Goal: Transaction & Acquisition: Purchase product/service

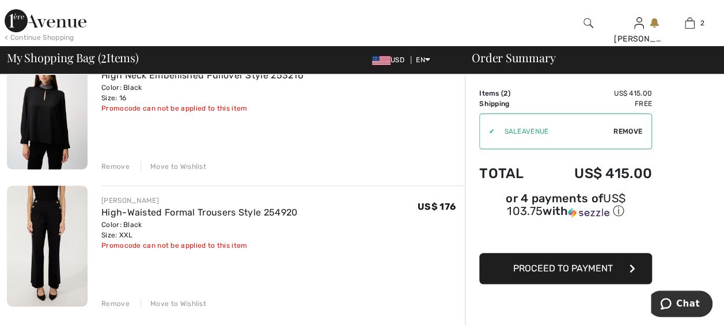
scroll to position [140, 0]
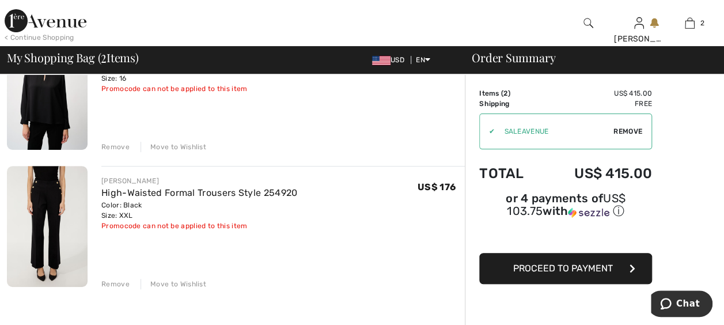
click at [120, 280] on div "Remove" at bounding box center [115, 284] width 28 height 10
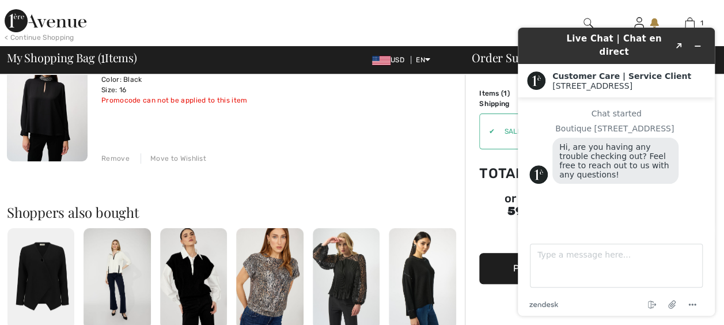
scroll to position [0, 0]
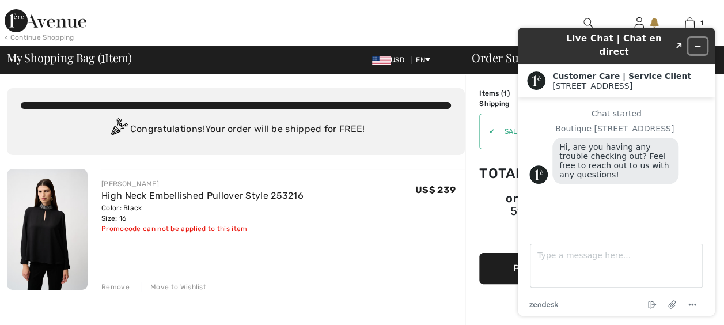
click at [695, 38] on button "Minimize widget" at bounding box center [697, 46] width 18 height 16
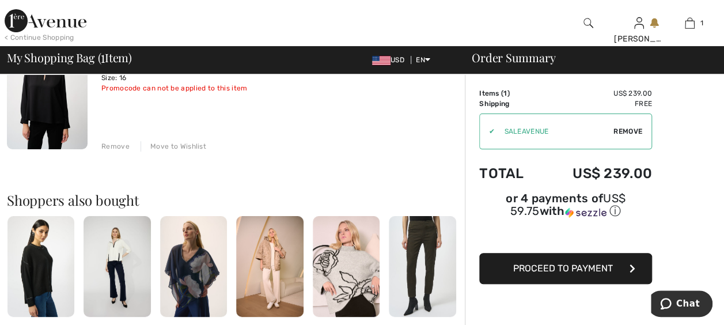
scroll to position [175, 0]
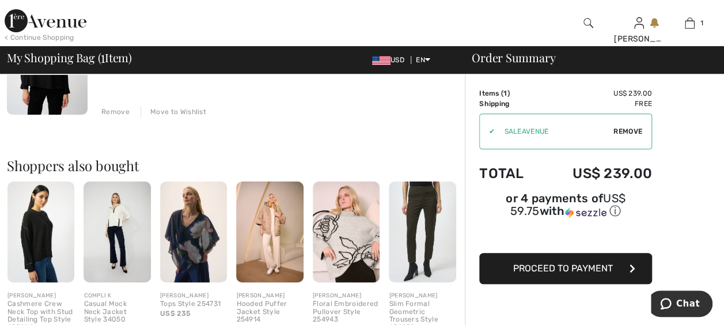
click at [119, 242] on img at bounding box center [116, 231] width 67 height 101
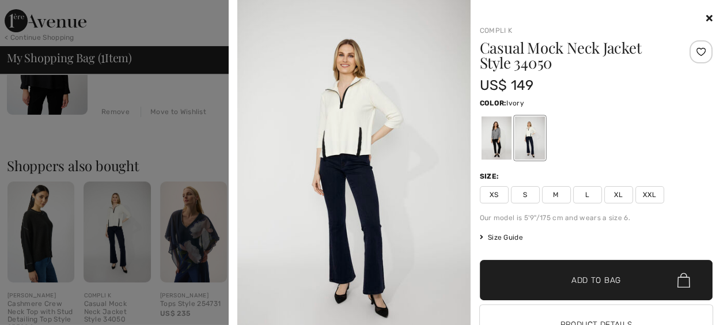
click at [124, 197] on div at bounding box center [362, 162] width 724 height 325
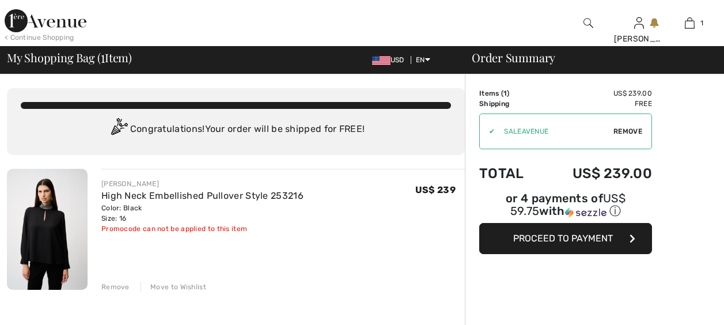
checkbox input "true"
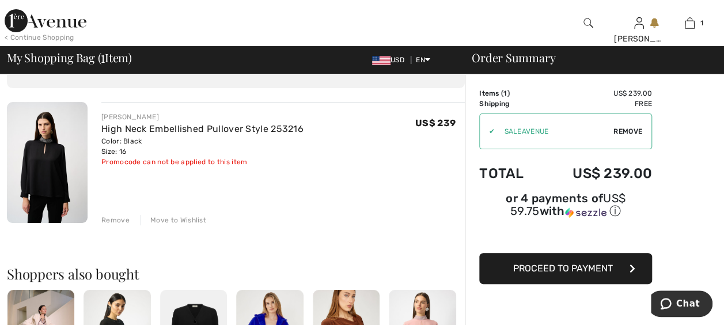
scroll to position [66, 0]
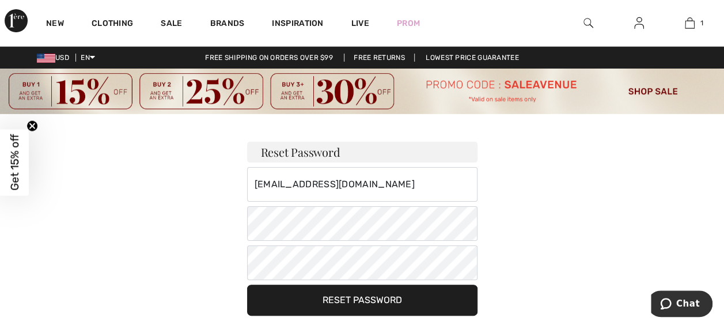
click at [325, 303] on button "Reset Password" at bounding box center [362, 299] width 230 height 31
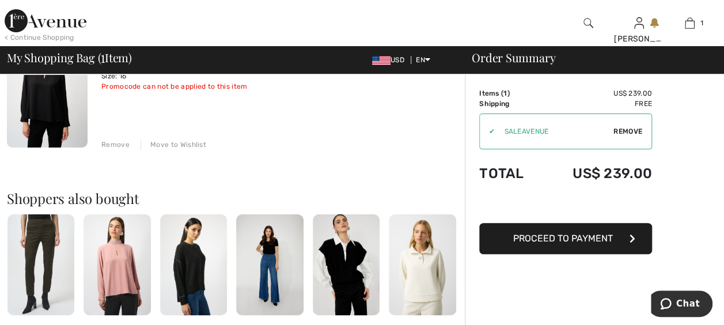
scroll to position [121, 0]
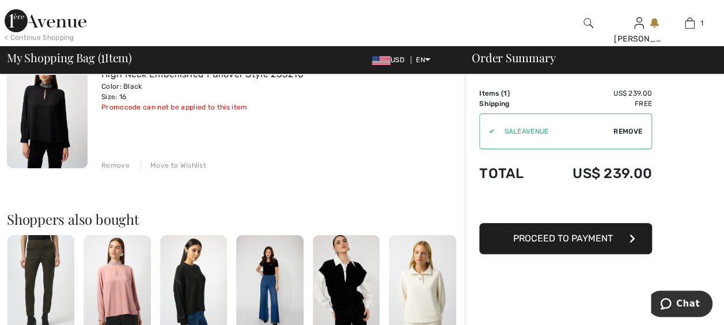
click at [263, 283] on img at bounding box center [269, 285] width 67 height 101
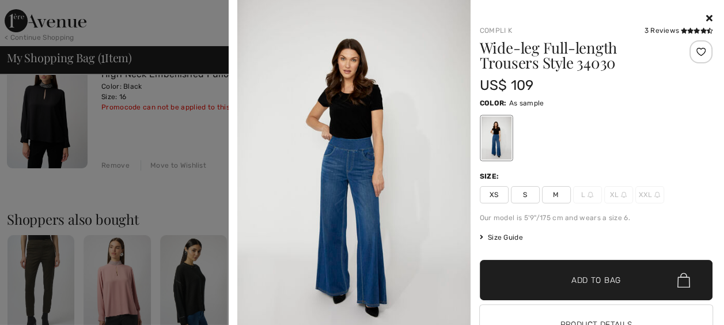
scroll to position [45, 0]
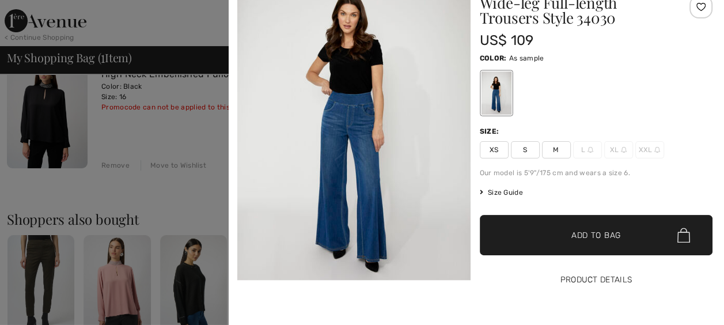
click at [566, 282] on button "Product Details" at bounding box center [596, 280] width 233 height 40
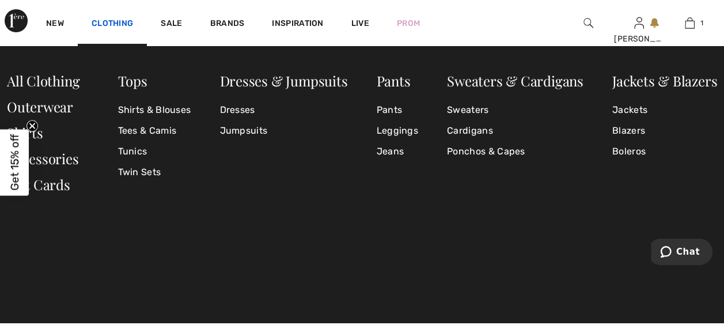
click at [121, 21] on link "Clothing" at bounding box center [112, 24] width 41 height 12
click at [109, 20] on link "Clothing" at bounding box center [112, 24] width 41 height 12
click at [103, 20] on link "Clothing" at bounding box center [112, 24] width 41 height 12
click at [109, 21] on link "Clothing" at bounding box center [112, 24] width 41 height 12
click at [388, 150] on link "Jeans" at bounding box center [396, 151] width 41 height 21
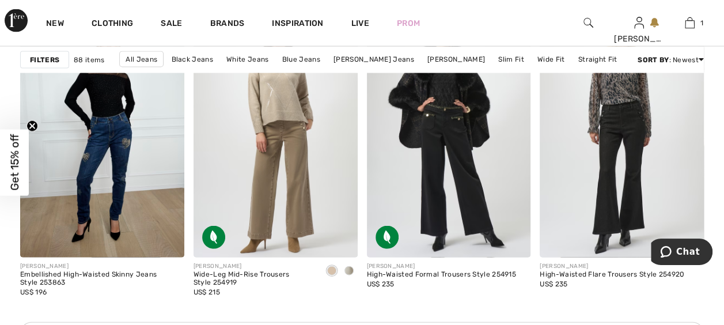
scroll to position [1135, 0]
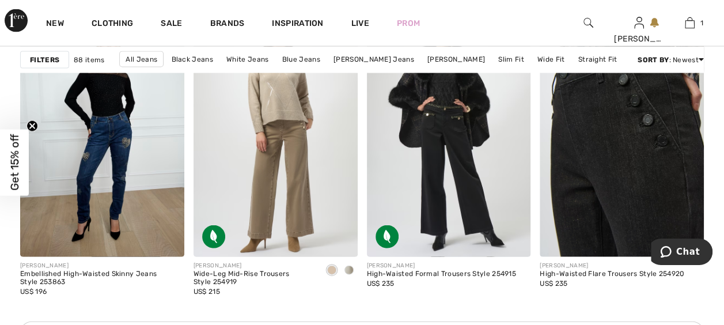
click at [619, 198] on img at bounding box center [621, 134] width 164 height 246
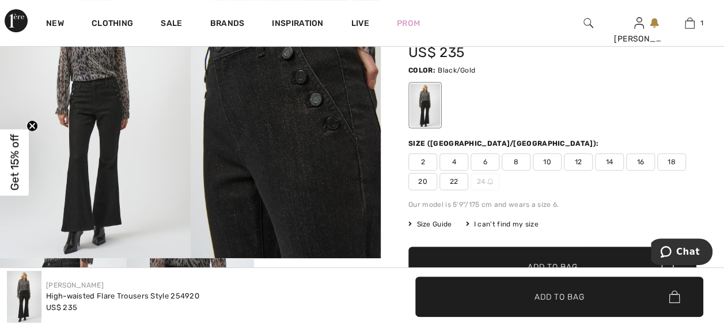
scroll to position [169, 0]
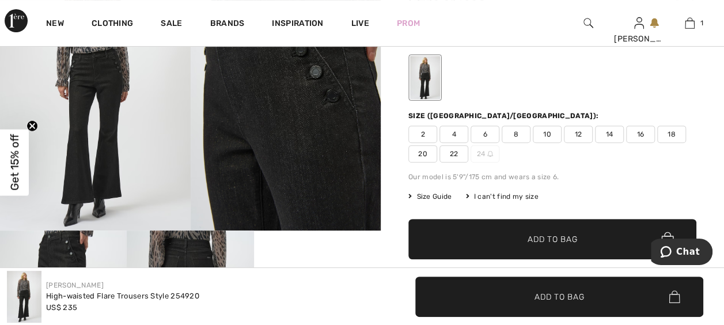
click at [674, 129] on span "18" at bounding box center [671, 133] width 29 height 17
click at [607, 240] on span "✔ Added to Bag Add to Bag" at bounding box center [552, 239] width 288 height 40
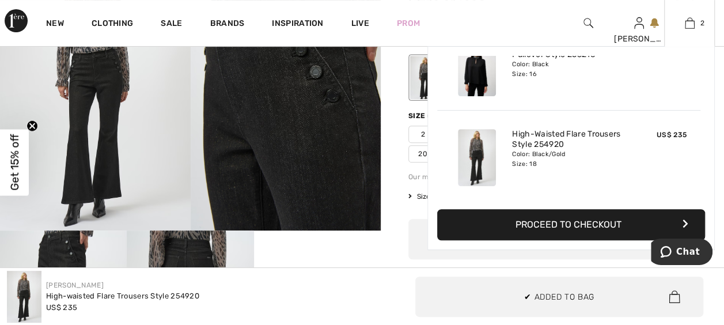
scroll to position [0, 0]
click at [601, 225] on button "Proceed to Checkout" at bounding box center [571, 224] width 268 height 31
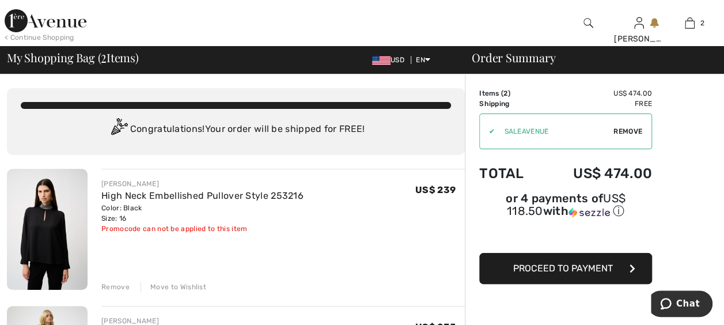
click at [533, 263] on span "Proceed to Payment" at bounding box center [563, 268] width 100 height 11
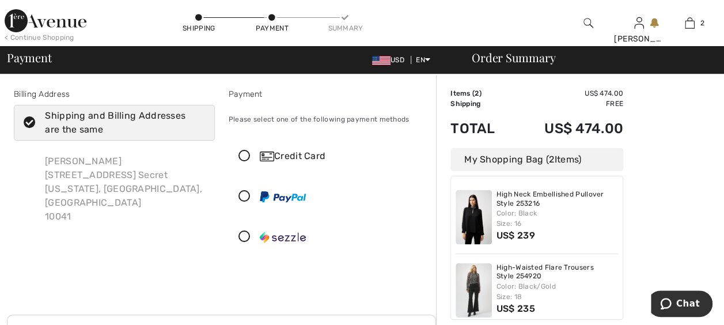
click at [242, 236] on icon at bounding box center [244, 237] width 31 height 12
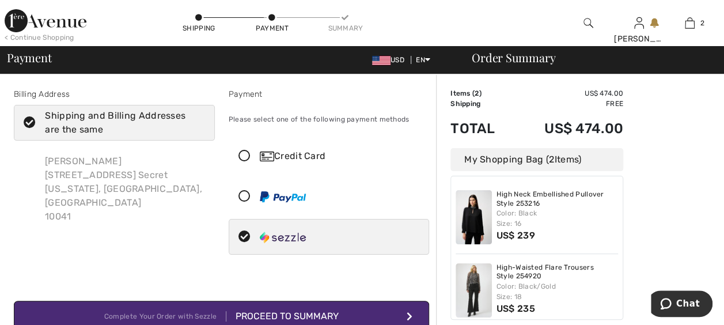
scroll to position [74, 0]
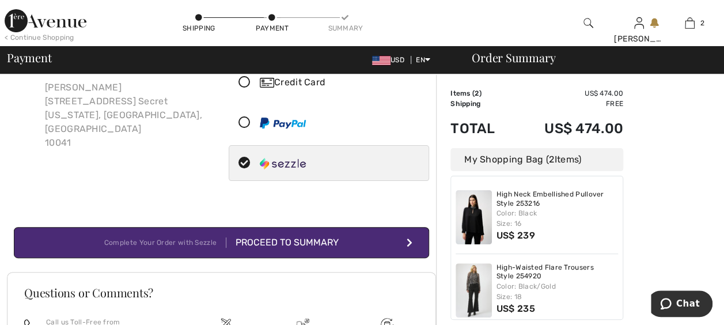
click at [287, 239] on div "Proceed to Summary" at bounding box center [282, 242] width 112 height 14
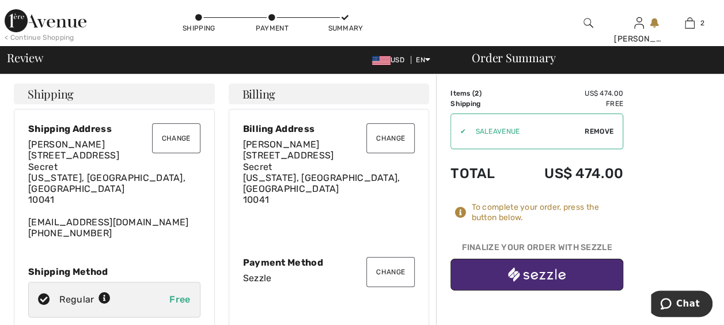
click at [534, 268] on img "button" at bounding box center [537, 274] width 58 height 14
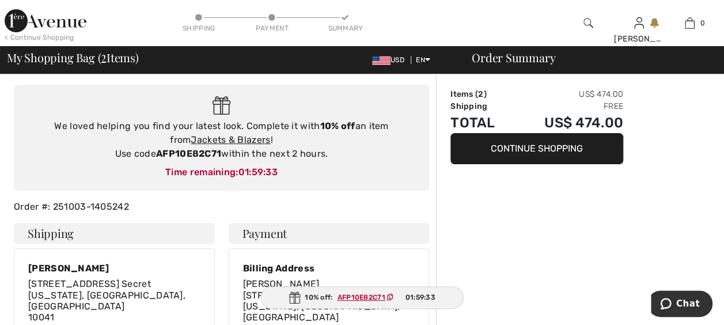
scroll to position [84, 0]
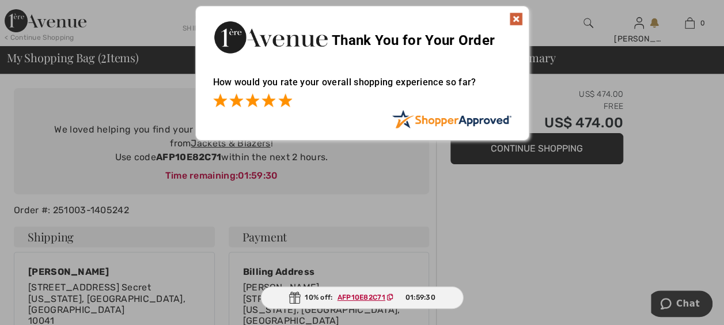
click at [288, 96] on span at bounding box center [285, 100] width 14 height 14
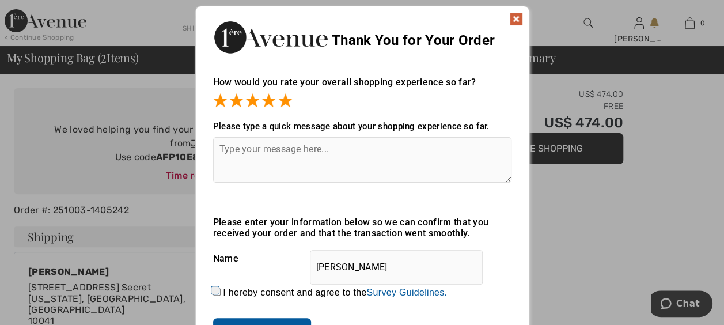
click at [215, 291] on input "I hereby consent and agree to the By submitting a review, you grant permission …" at bounding box center [216, 291] width 7 height 7
checkbox input "true"
click at [242, 320] on input "Submit" at bounding box center [262, 329] width 98 height 23
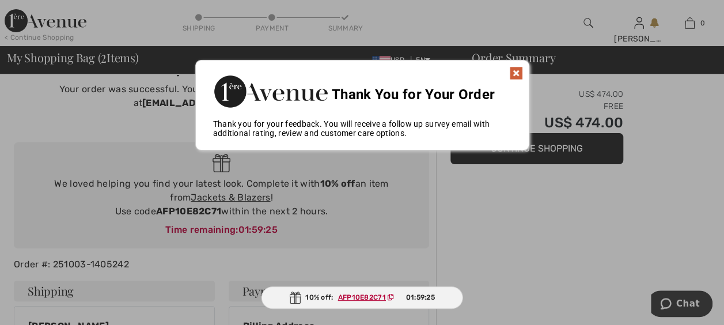
scroll to position [19, 0]
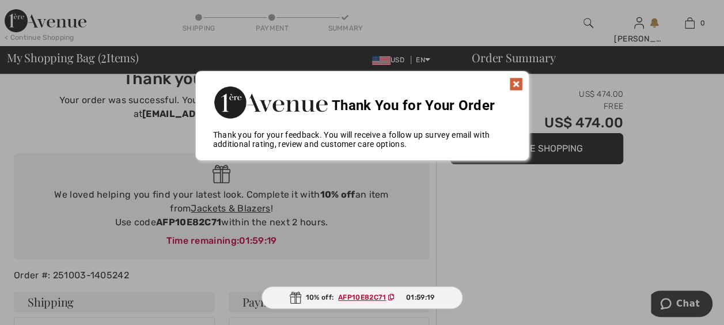
click at [518, 79] on img at bounding box center [516, 84] width 14 height 14
